Goal: Information Seeking & Learning: Learn about a topic

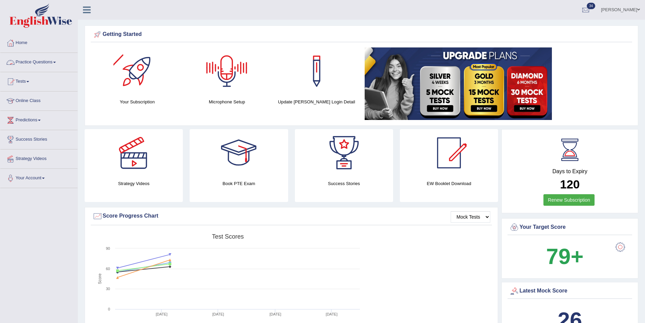
click at [29, 61] on link "Practice Questions" at bounding box center [38, 61] width 77 height 17
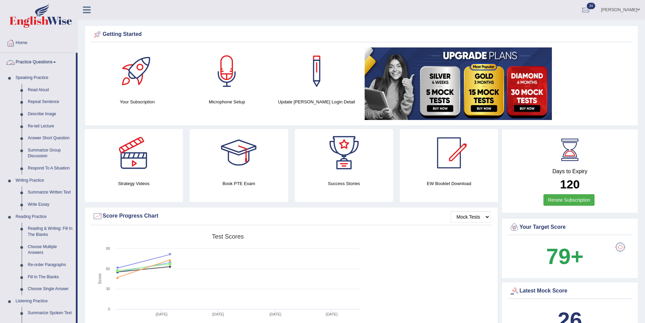
click at [38, 61] on link "Practice Questions" at bounding box center [38, 61] width 76 height 17
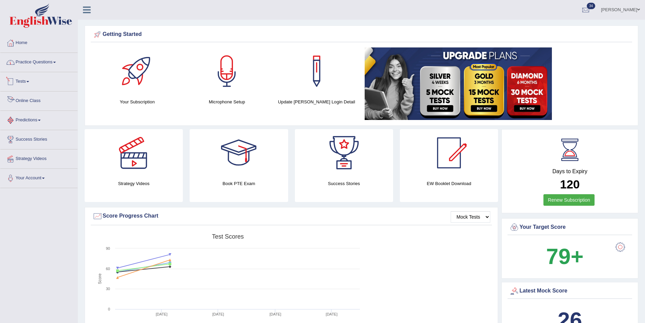
click at [33, 100] on link "Online Class" at bounding box center [38, 99] width 77 height 17
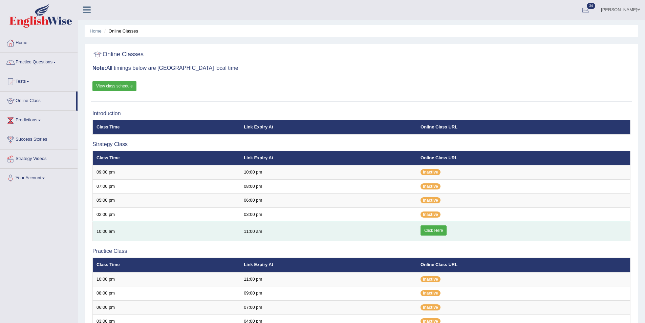
click at [432, 231] on link "Click Here" at bounding box center [434, 230] width 26 height 10
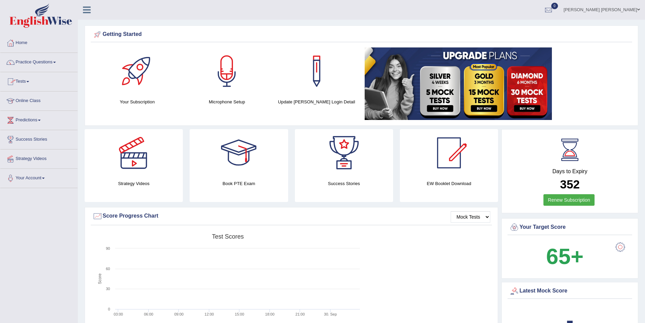
click at [27, 99] on link "Online Class" at bounding box center [38, 99] width 77 height 17
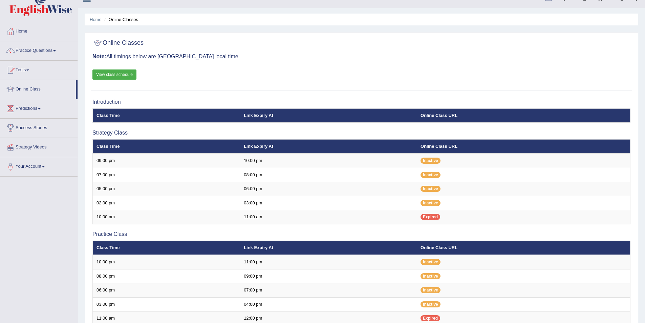
scroll to position [6, 0]
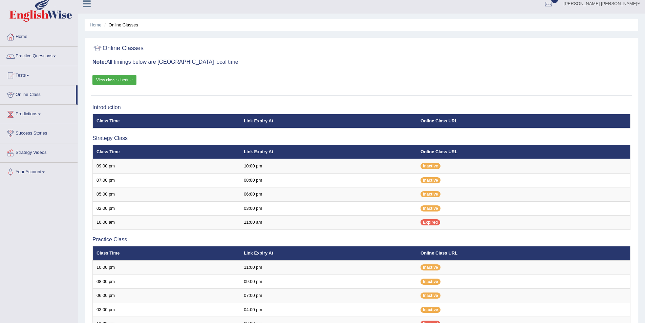
click at [123, 78] on link "View class schedule" at bounding box center [114, 80] width 44 height 10
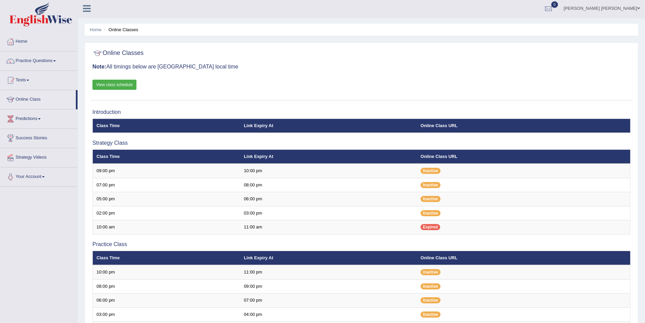
scroll to position [0, 0]
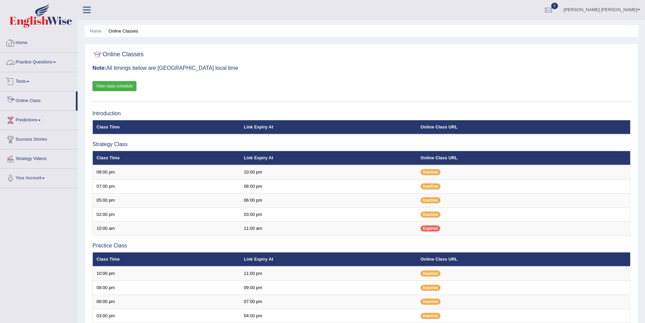
click at [26, 40] on link "Home" at bounding box center [38, 42] width 77 height 17
